Goal: Use online tool/utility: Utilize a website feature to perform a specific function

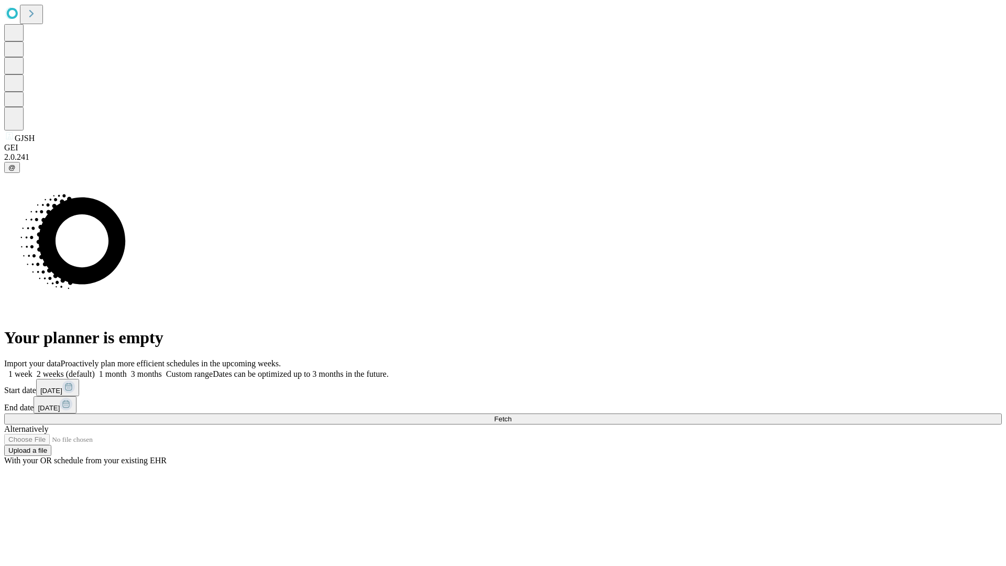
click at [511, 415] on span "Fetch" at bounding box center [502, 419] width 17 height 8
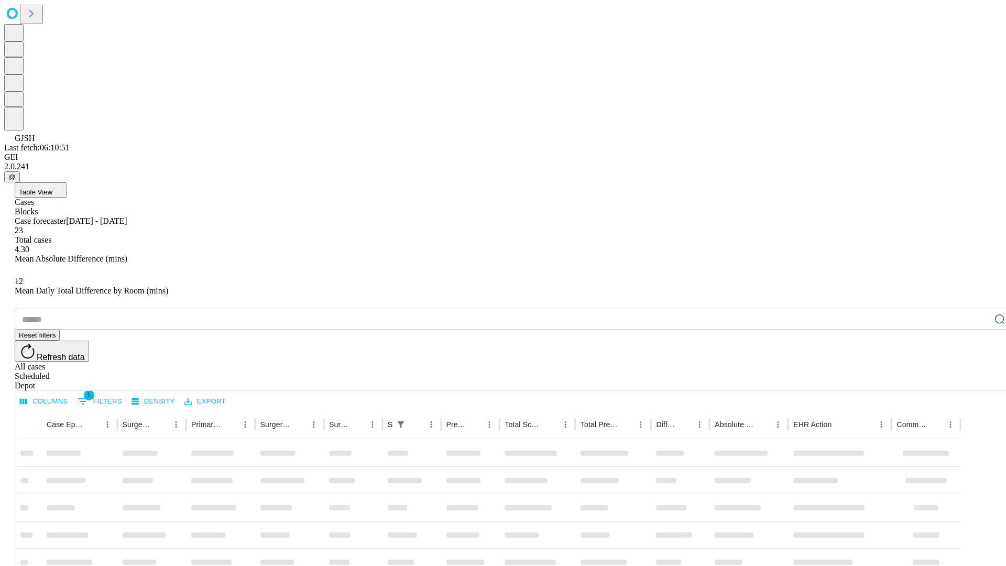
click at [52, 188] on span "Table View" at bounding box center [36, 192] width 34 height 8
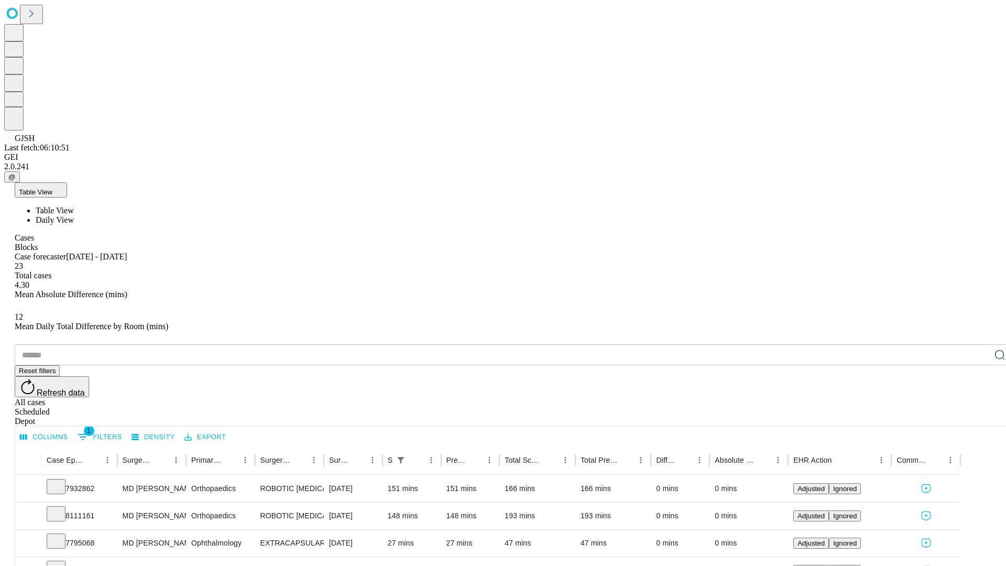
click at [74, 215] on span "Daily View" at bounding box center [55, 219] width 38 height 9
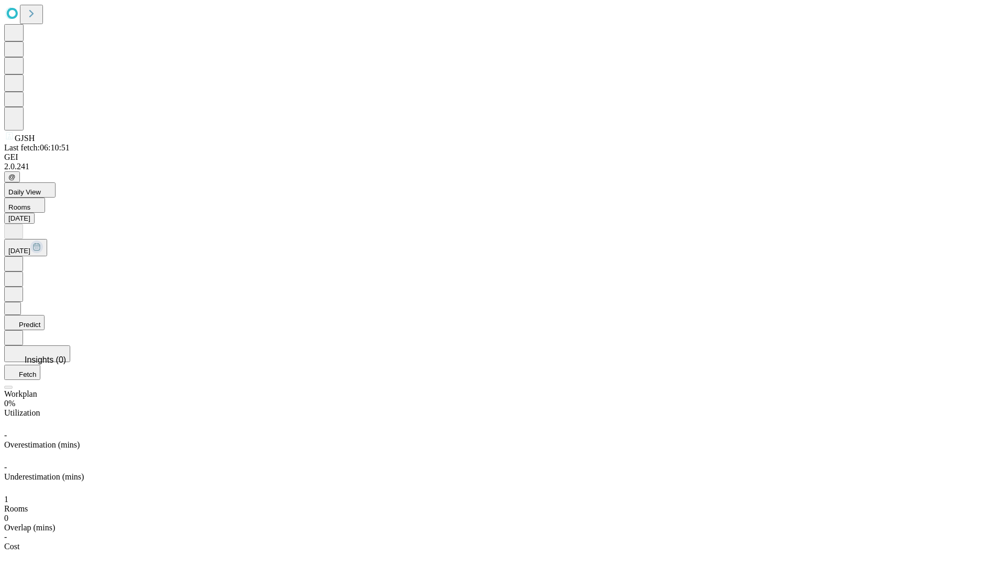
click at [45, 315] on button "Predict" at bounding box center [24, 322] width 40 height 15
